Goal: Task Accomplishment & Management: Manage account settings

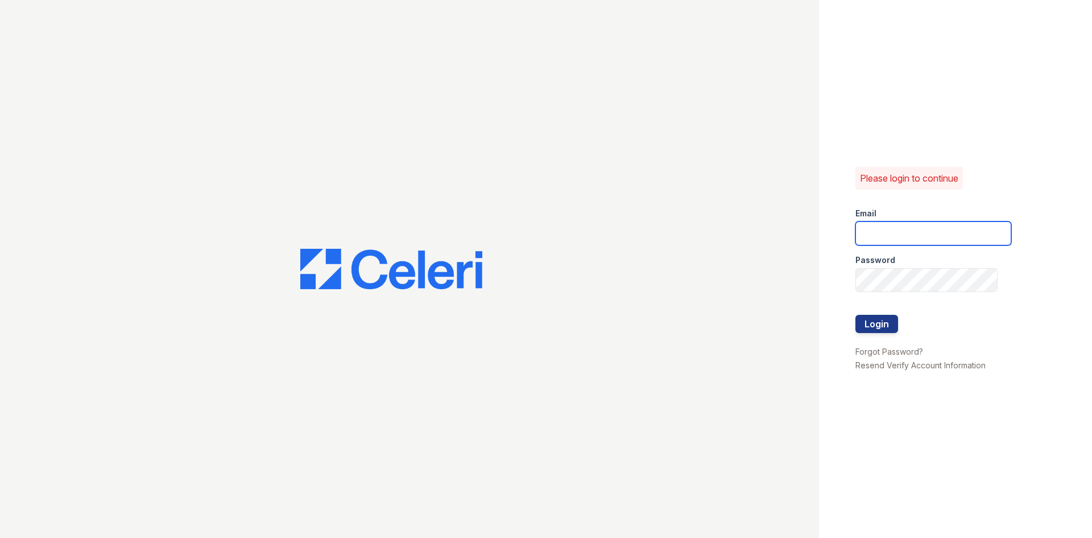
click at [936, 225] on input "email" at bounding box center [934, 233] width 156 height 24
type input "[EMAIL_ADDRESS][DOMAIN_NAME]"
drag, startPoint x: 1018, startPoint y: 370, endPoint x: 994, endPoint y: 364, distance: 24.7
click at [1018, 370] on div "Please login to continue Email manassasyardsmgr@greystar.com Password Login For…" at bounding box center [955, 269] width 273 height 538
click at [892, 321] on button "Login" at bounding box center [877, 324] width 43 height 18
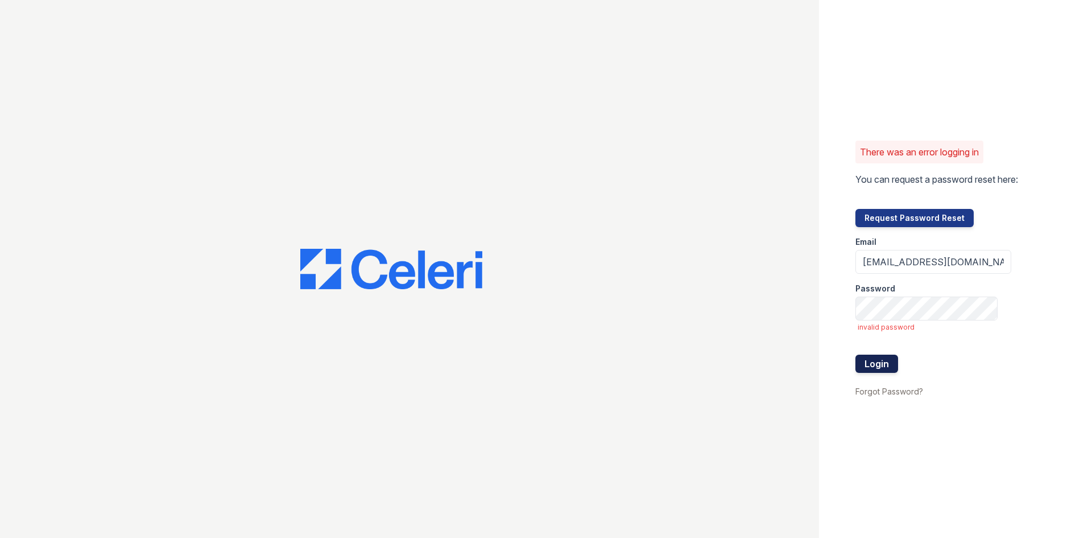
click at [872, 362] on button "Login" at bounding box center [877, 363] width 43 height 18
click at [883, 361] on button "Login" at bounding box center [877, 363] width 43 height 18
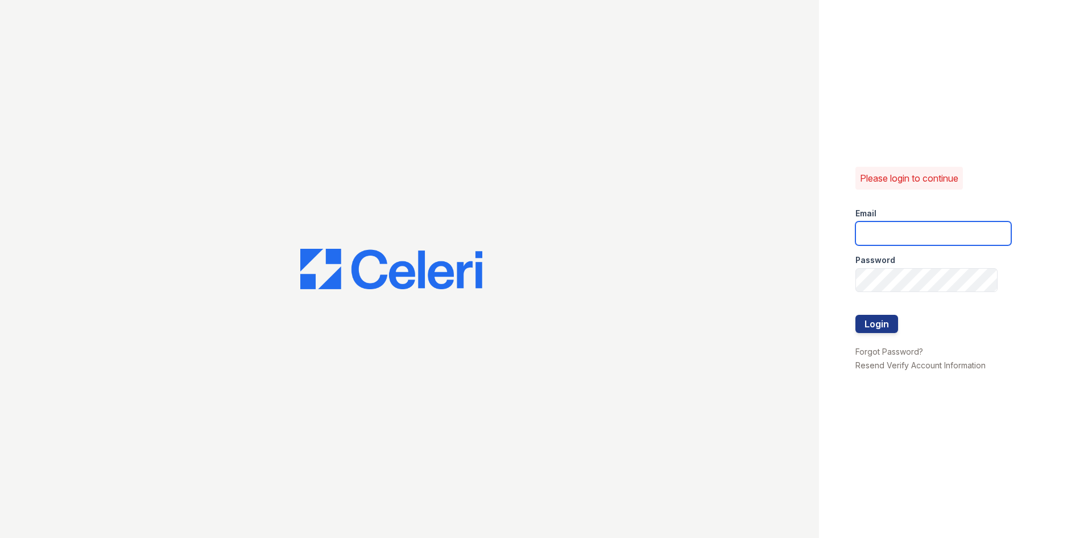
click at [937, 241] on input "email" at bounding box center [934, 233] width 156 height 24
type input "manassasyardsmgr@greystar.com"
click at [895, 349] on link "Forgot Password?" at bounding box center [890, 351] width 68 height 10
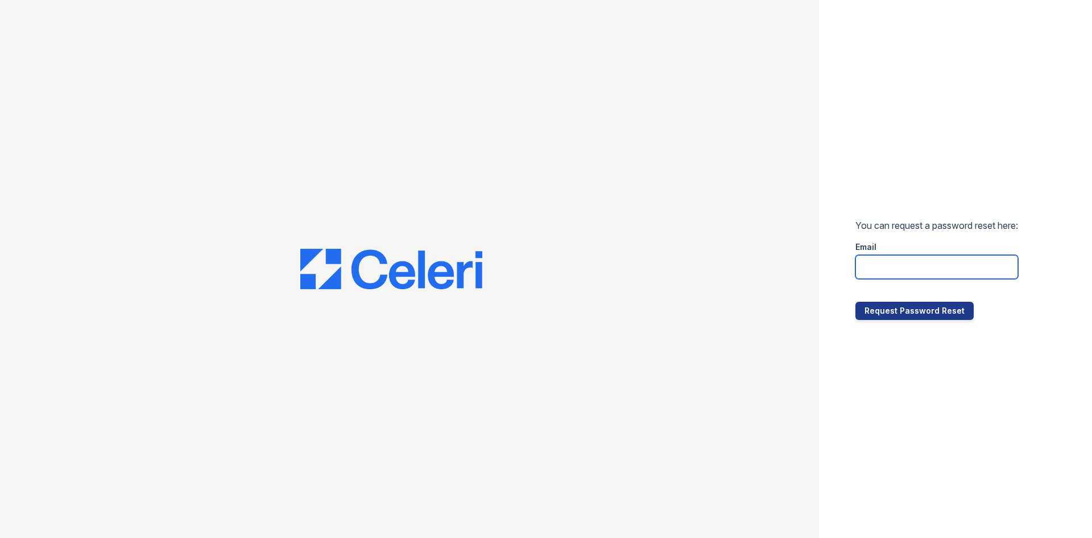
click at [905, 274] on input "email" at bounding box center [937, 267] width 163 height 24
type input "[EMAIL_ADDRESS][DOMAIN_NAME]"
click at [919, 312] on button "Request Password Reset" at bounding box center [915, 311] width 118 height 18
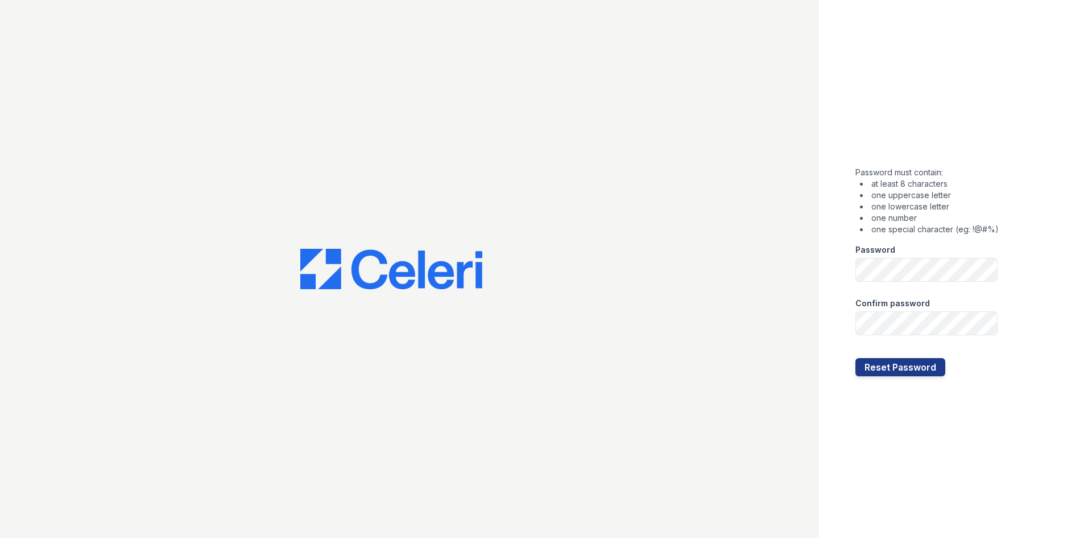
click at [916, 251] on div "Password" at bounding box center [927, 246] width 143 height 23
click at [1029, 426] on div "Password must contain: at least 8 characters one uppercase letter one lowercase…" at bounding box center [955, 269] width 273 height 538
click at [899, 369] on button "Reset Password" at bounding box center [901, 367] width 90 height 18
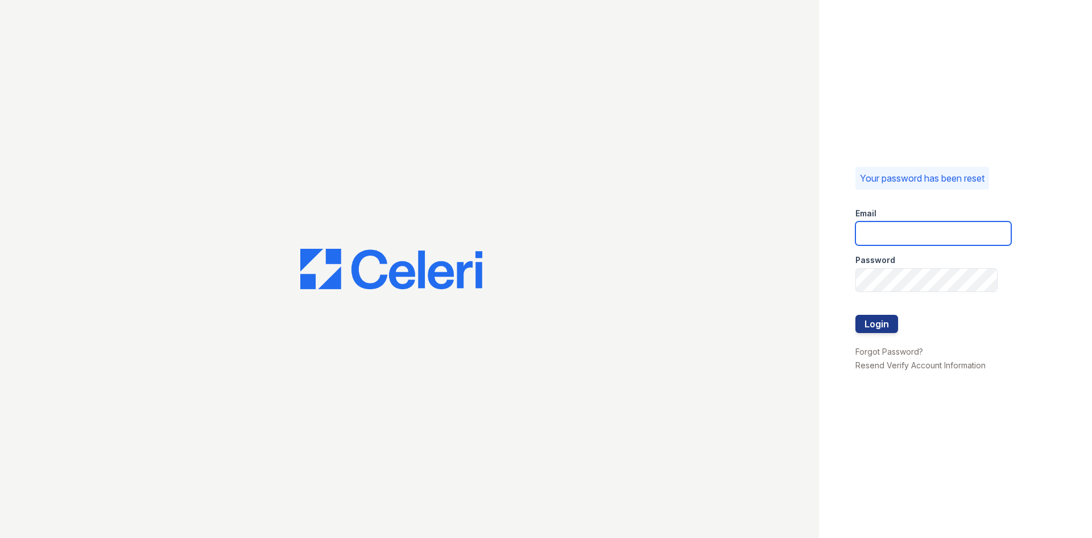
click at [901, 236] on input "email" at bounding box center [934, 233] width 156 height 24
type input "[EMAIL_ADDRESS][DOMAIN_NAME]"
click at [945, 417] on div "Your password has been reset Email manassasyardsmgr@greystar.com Password Login…" at bounding box center [955, 269] width 273 height 538
click at [872, 319] on button "Login" at bounding box center [877, 324] width 43 height 18
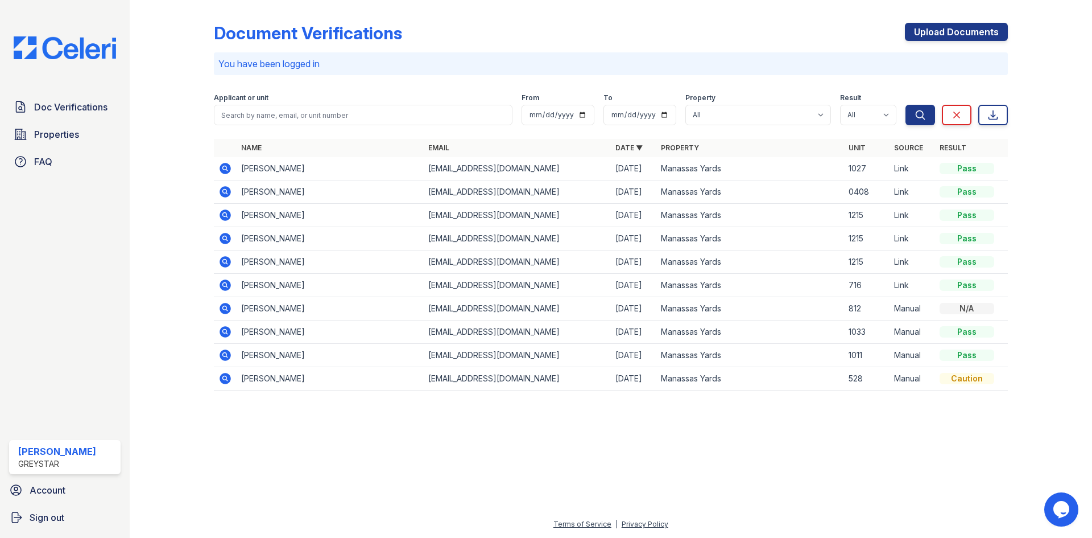
click at [263, 381] on td "[PERSON_NAME]" at bounding box center [330, 378] width 187 height 23
click at [224, 375] on icon at bounding box center [225, 378] width 11 height 11
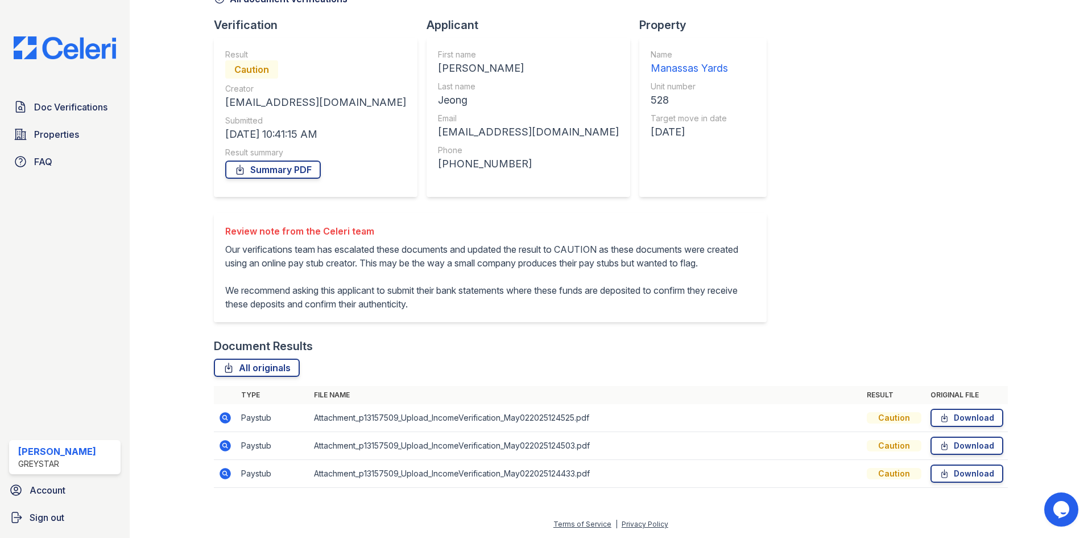
scroll to position [81, 0]
click at [226, 417] on icon at bounding box center [225, 418] width 14 height 14
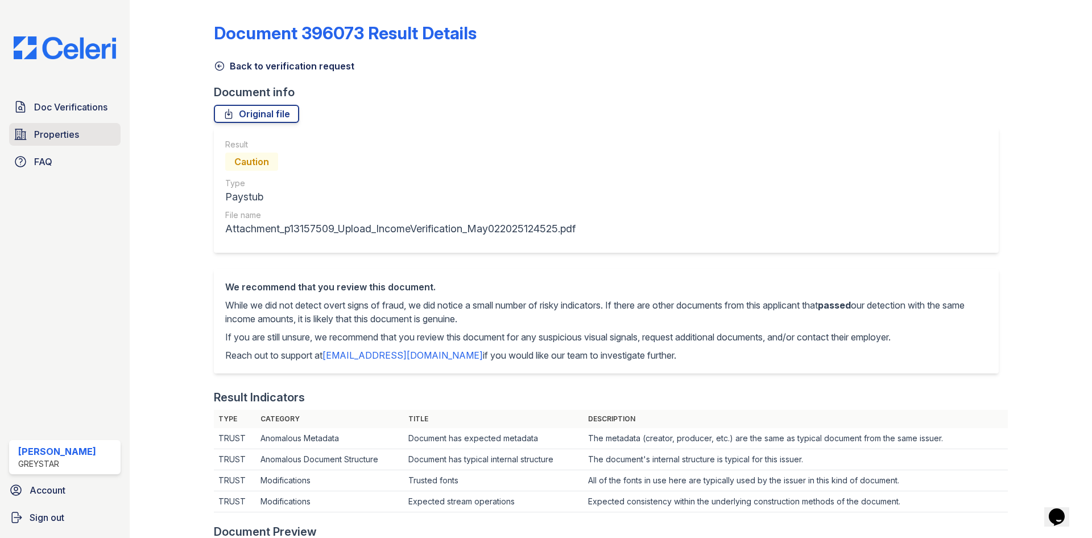
click at [68, 134] on span "Properties" at bounding box center [56, 134] width 45 height 14
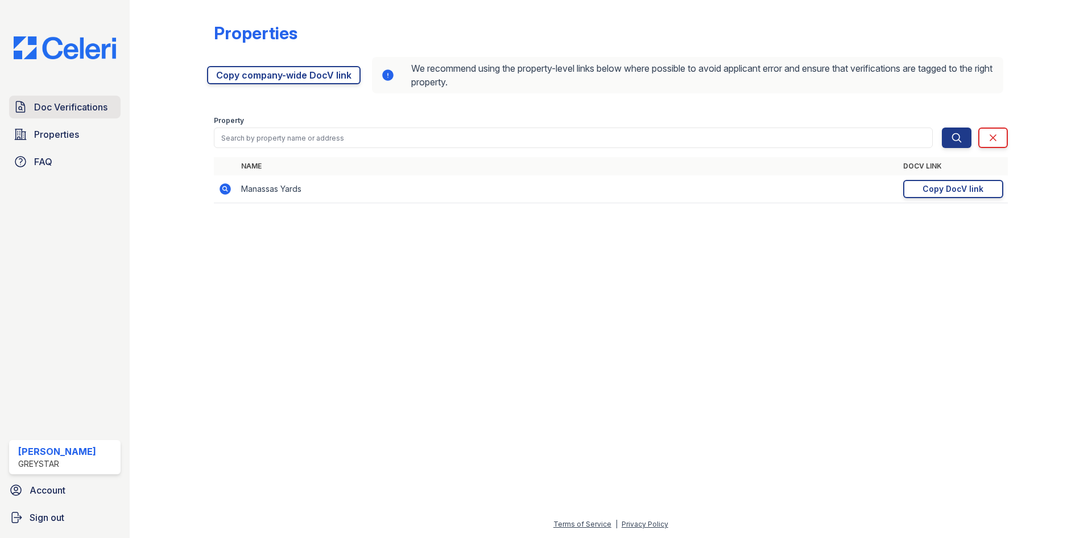
click at [50, 105] on span "Doc Verifications" at bounding box center [70, 107] width 73 height 14
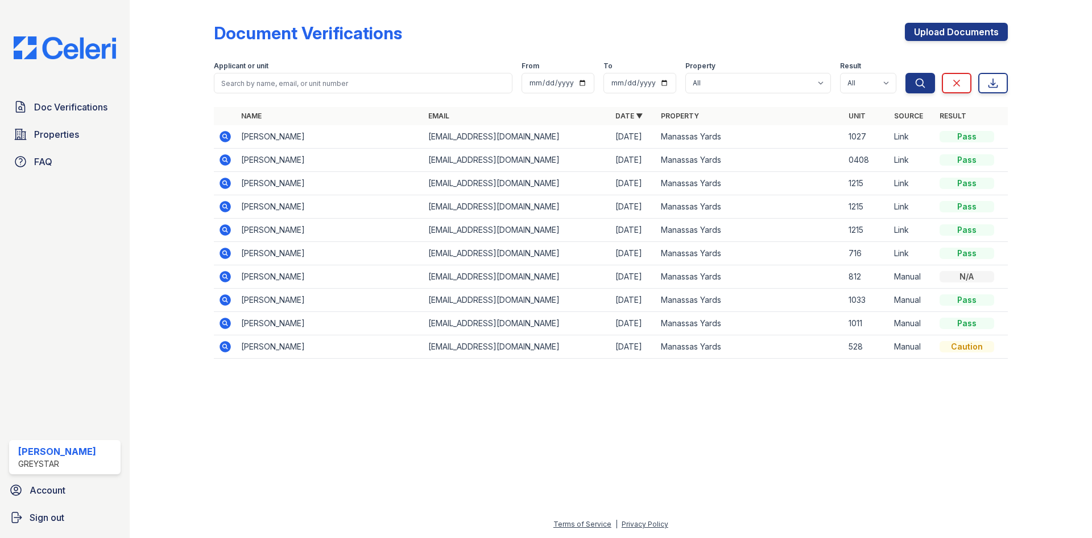
click at [281, 277] on td "Christopher McCollister" at bounding box center [330, 276] width 187 height 23
click at [228, 275] on icon at bounding box center [225, 276] width 11 height 11
